Goal: Information Seeking & Learning: Learn about a topic

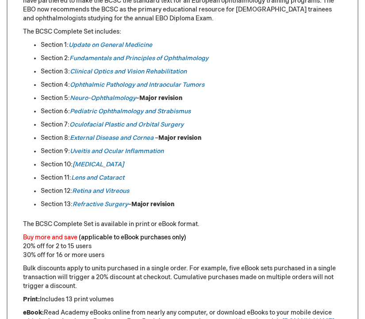
scroll to position [545, 0]
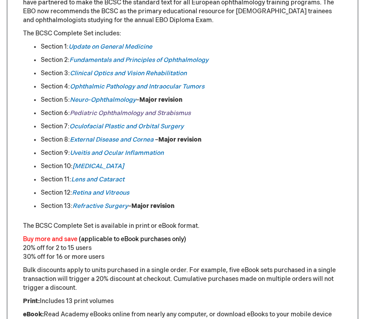
click at [145, 109] on link "Pediatric Ophthalmology and Strabismus" at bounding box center [130, 113] width 121 height 8
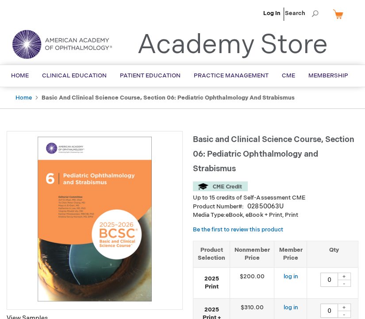
click at [69, 196] on img at bounding box center [94, 219] width 166 height 166
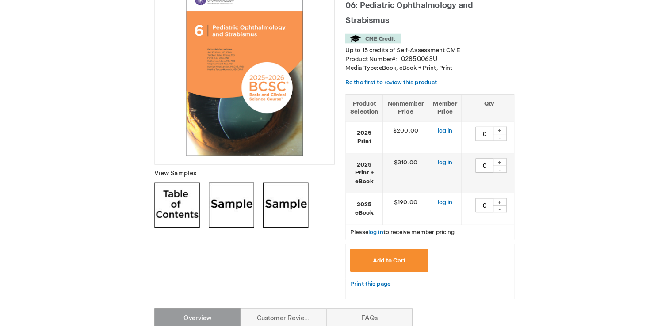
scroll to position [111, 0]
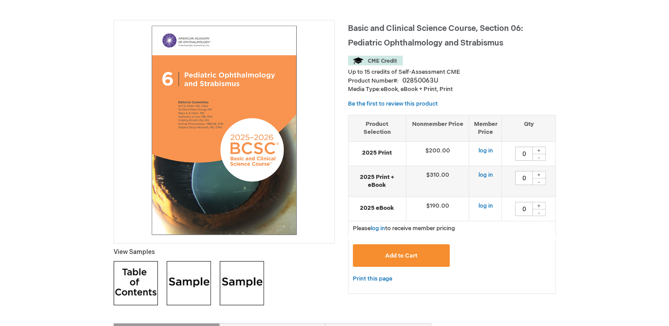
click at [138, 273] on img at bounding box center [136, 283] width 44 height 44
click at [193, 285] on img at bounding box center [189, 283] width 44 height 44
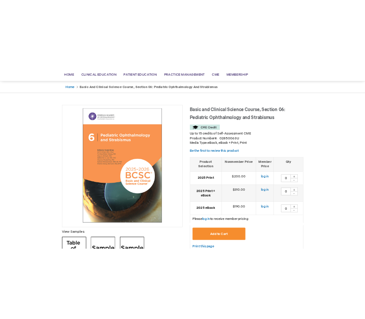
scroll to position [0, 0]
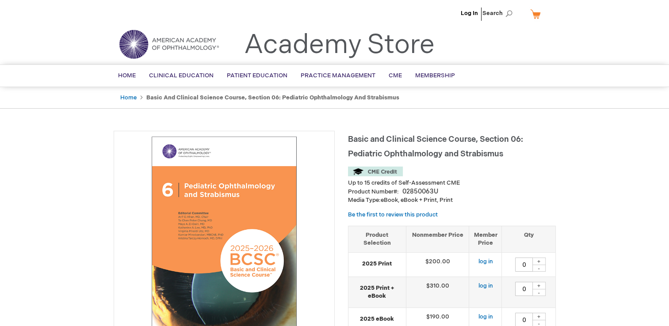
click at [215, 227] on img at bounding box center [224, 241] width 211 height 211
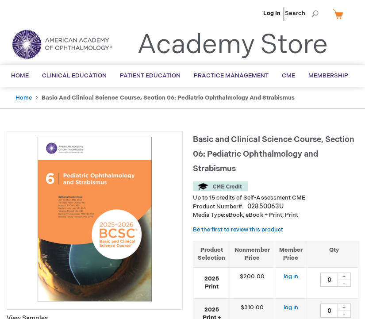
click at [79, 211] on img at bounding box center [94, 219] width 166 height 166
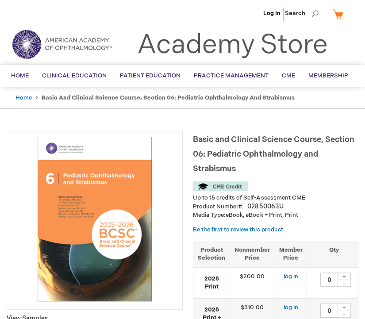
click at [79, 211] on img at bounding box center [94, 219] width 166 height 166
